Goal: Book appointment/travel/reservation

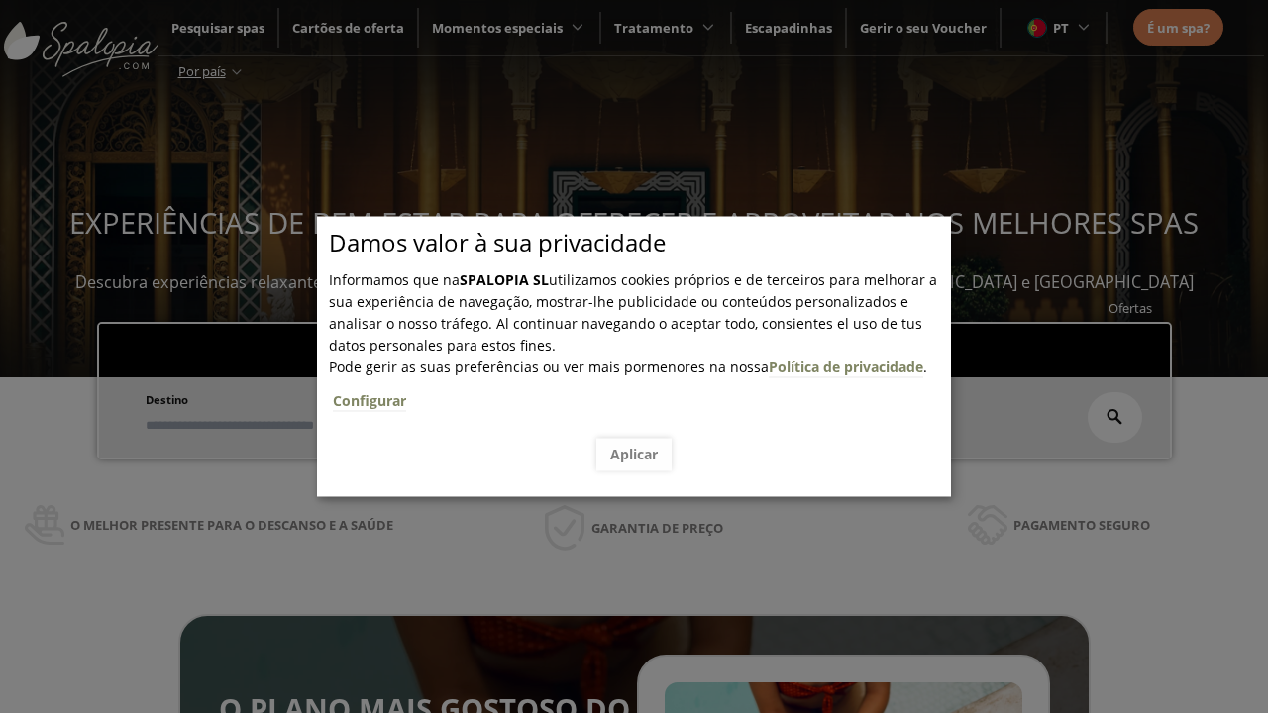
click at [606, 337] on span "Escapadinhas" at bounding box center [605, 346] width 87 height 18
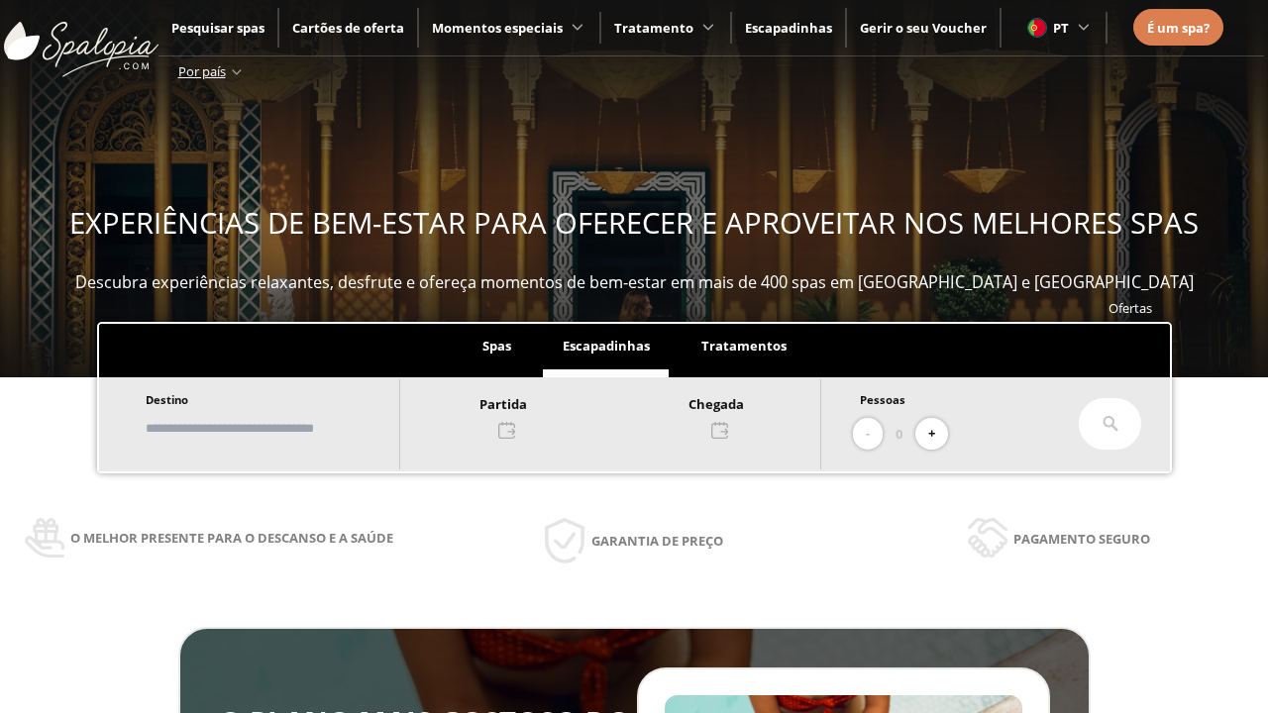
scroll to position [337, 0]
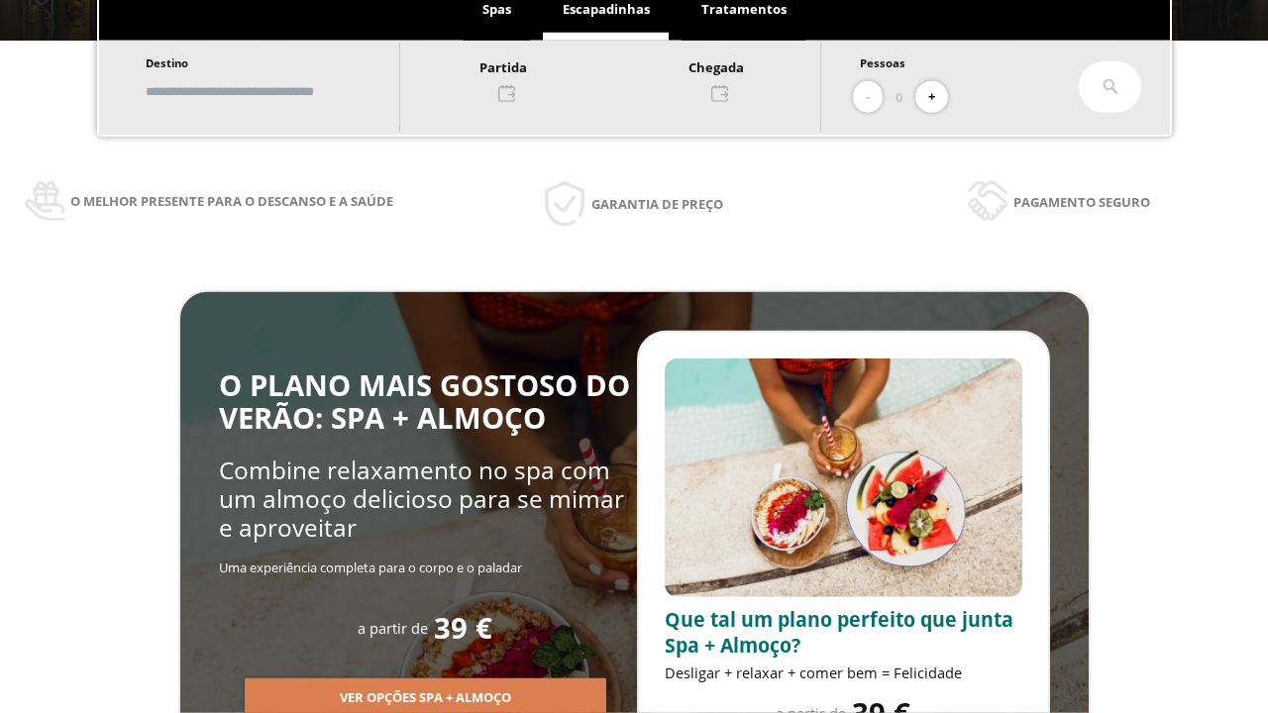
click at [279, 91] on input "text" at bounding box center [263, 91] width 247 height 35
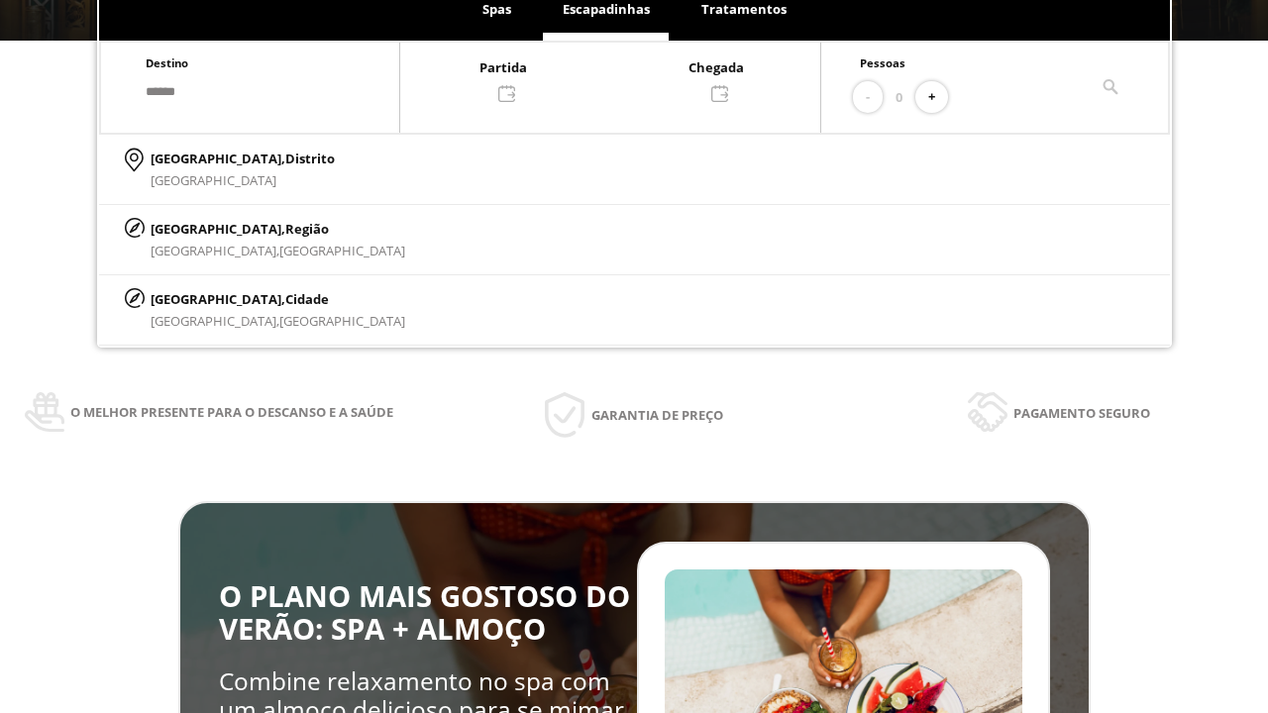
type input "******"
click at [198, 298] on p "[GEOGRAPHIC_DATA], Cidade" at bounding box center [278, 299] width 254 height 22
click at [630, 78] on div at bounding box center [610, 79] width 420 height 48
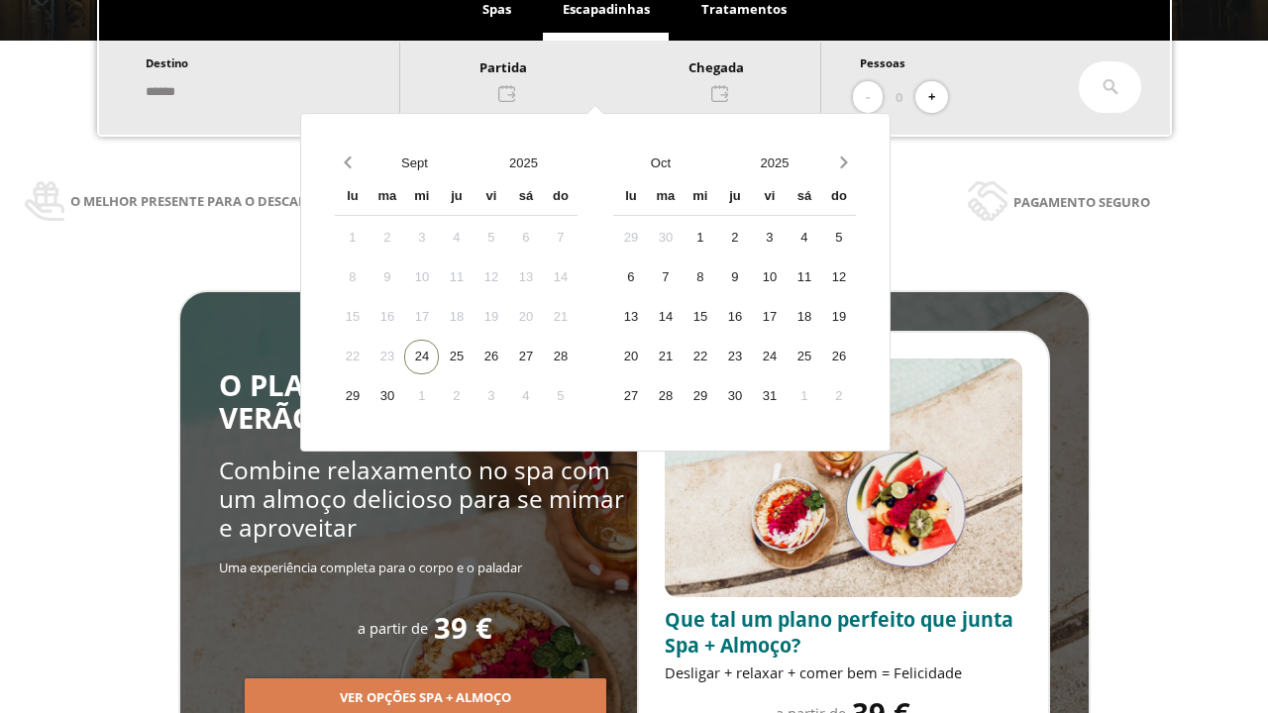
click at [508, 356] on div "26" at bounding box center [490, 357] width 35 height 35
click at [543, 356] on div "27" at bounding box center [525, 357] width 35 height 35
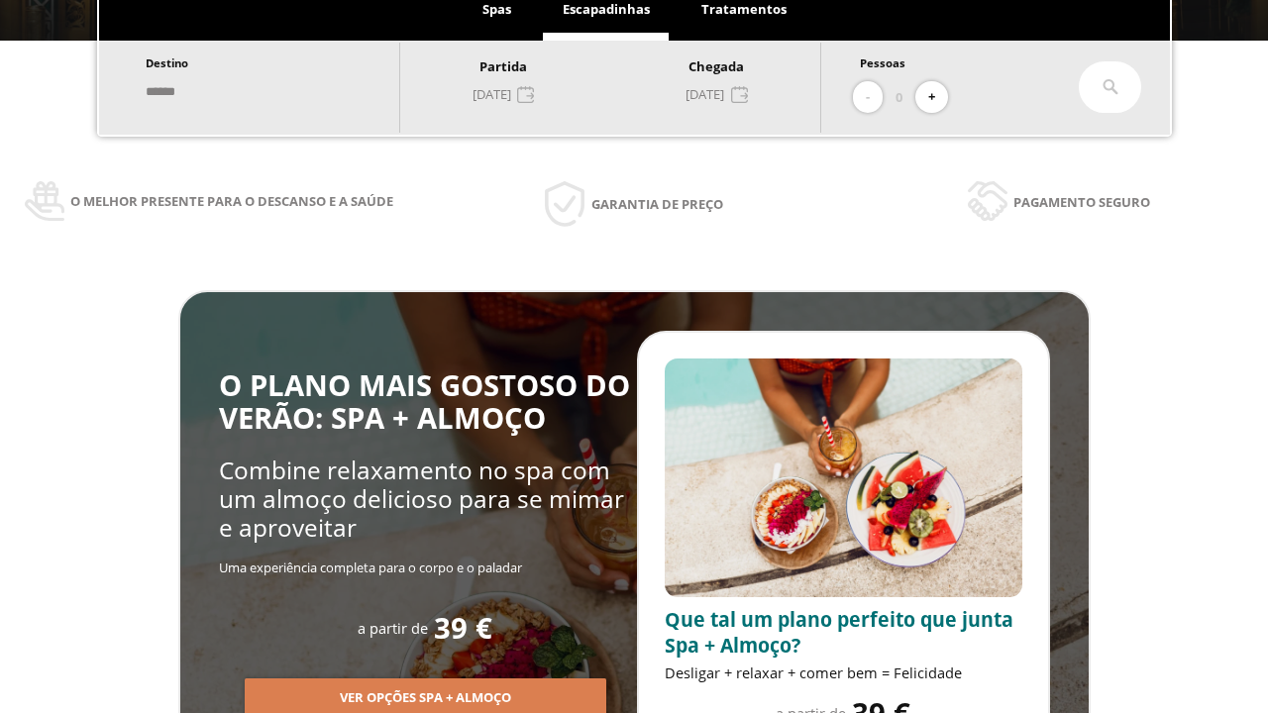
click at [938, 97] on button "+" at bounding box center [931, 97] width 33 height 33
click at [1110, 87] on icon at bounding box center [1110, 87] width 16 height 16
